Goal: Task Accomplishment & Management: Manage account settings

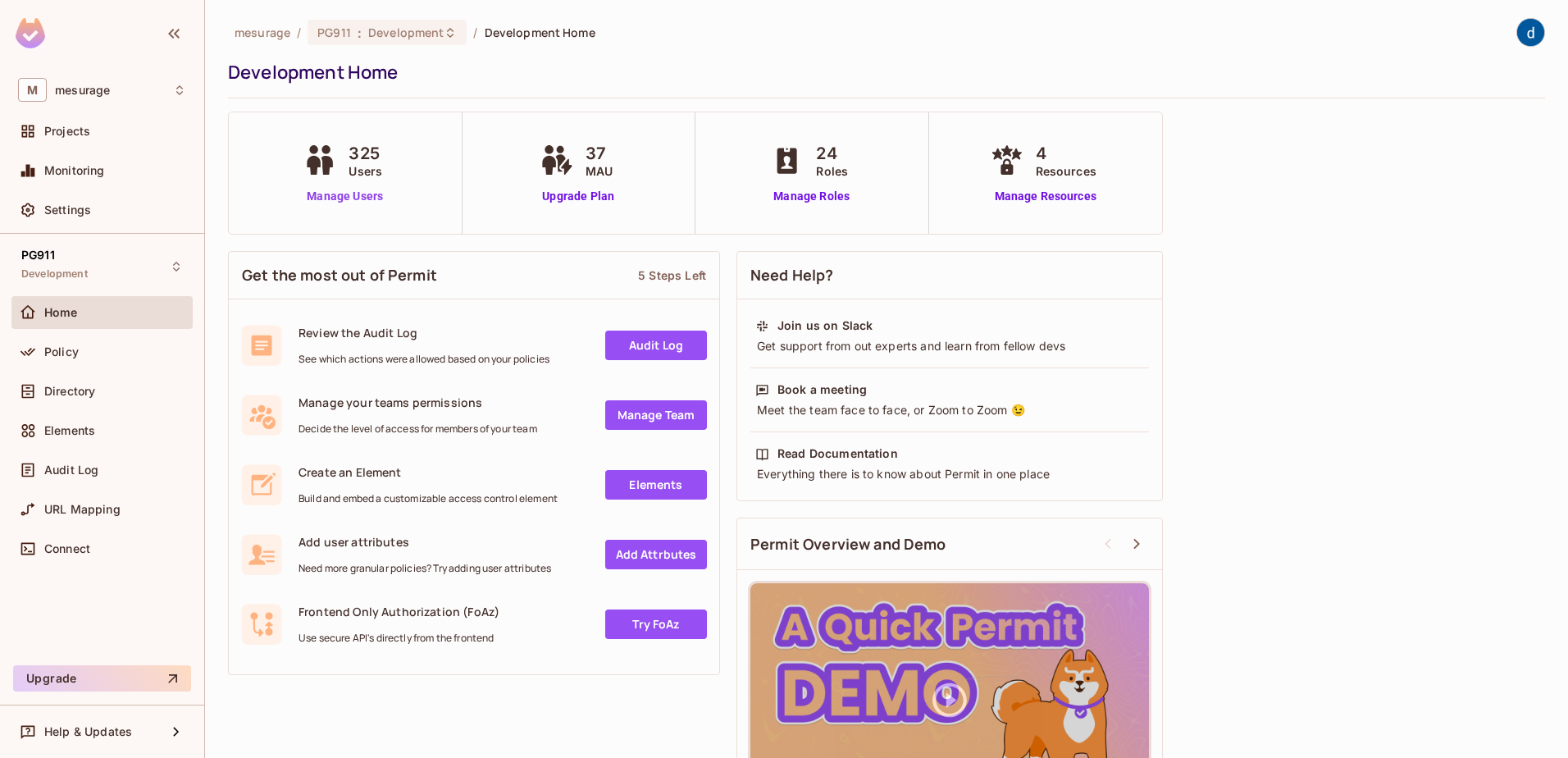
click at [338, 198] on link "Manage Users" at bounding box center [345, 197] width 91 height 17
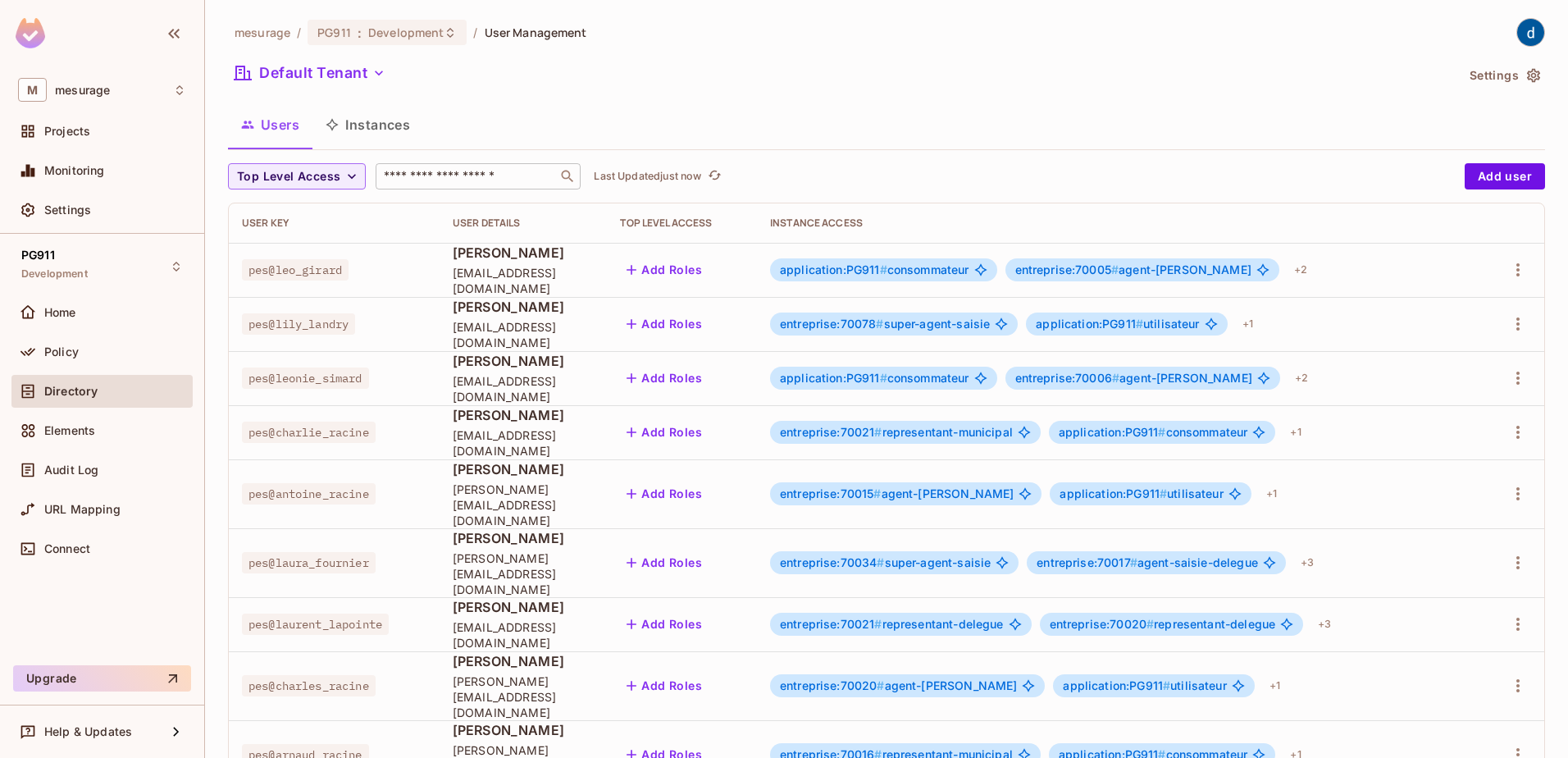
click at [424, 169] on input "text" at bounding box center [467, 176] width 172 height 16
type input "*****"
